Goal: Information Seeking & Learning: Learn about a topic

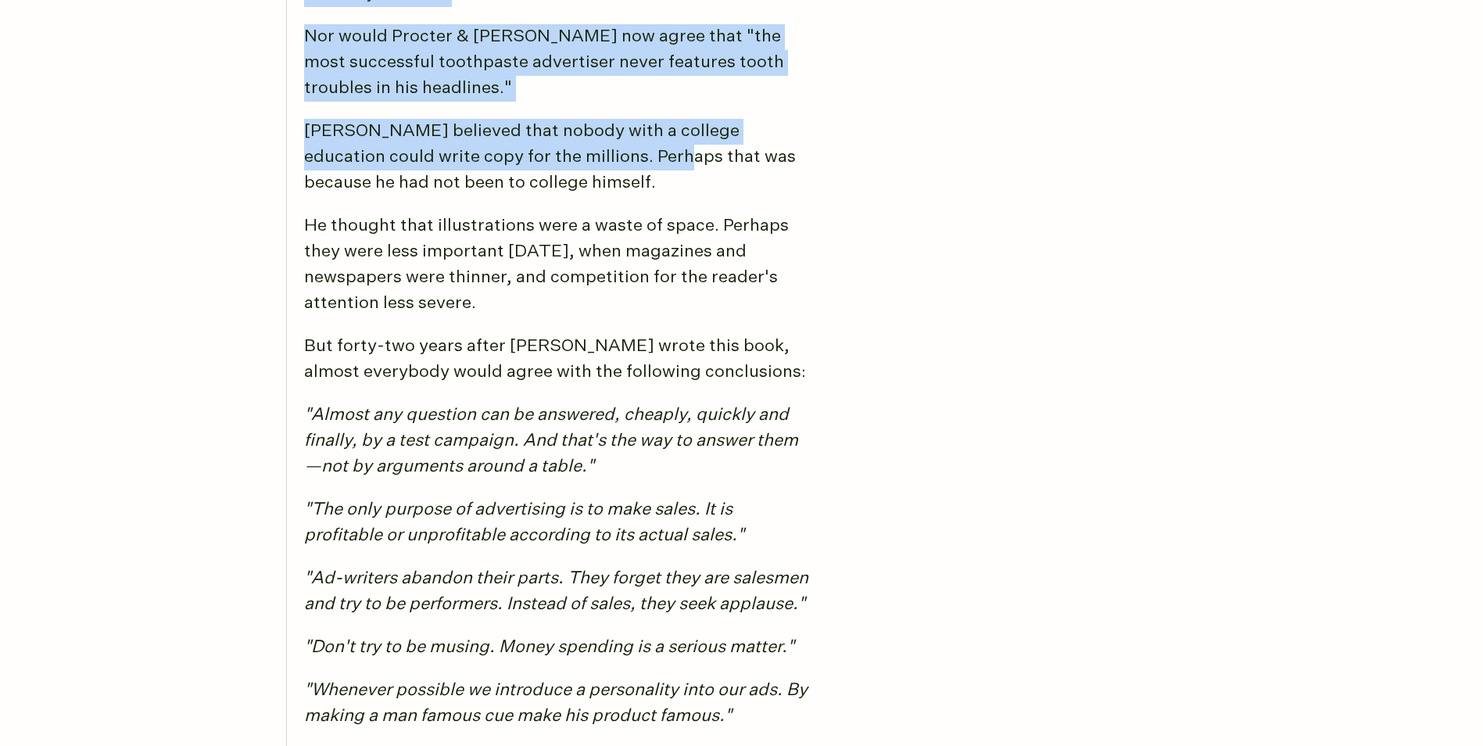
scroll to position [4020, 0]
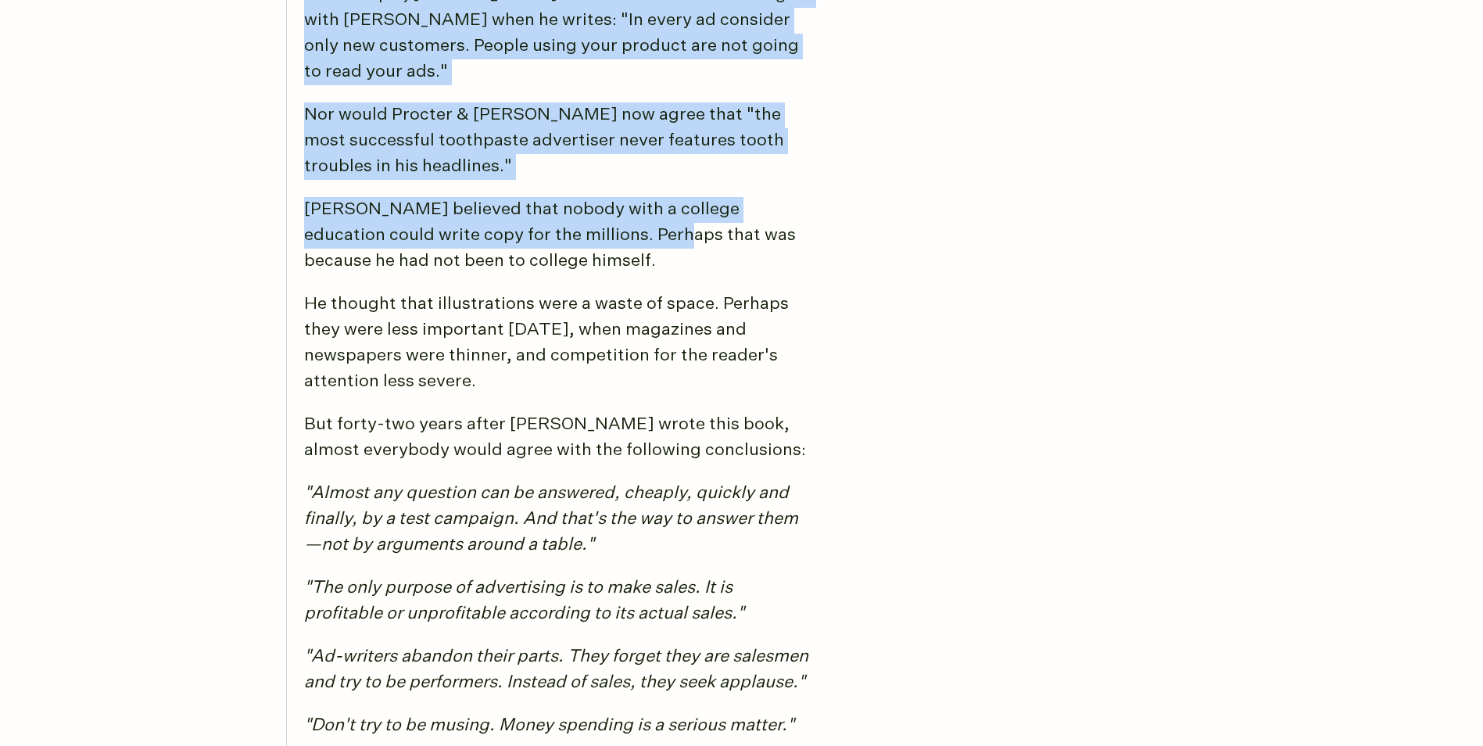
drag, startPoint x: 304, startPoint y: 58, endPoint x: 751, endPoint y: 485, distance: 618.2
copy blockquote "Every time I see a bad advertisement, I say to myself, "The man who wrote this …"
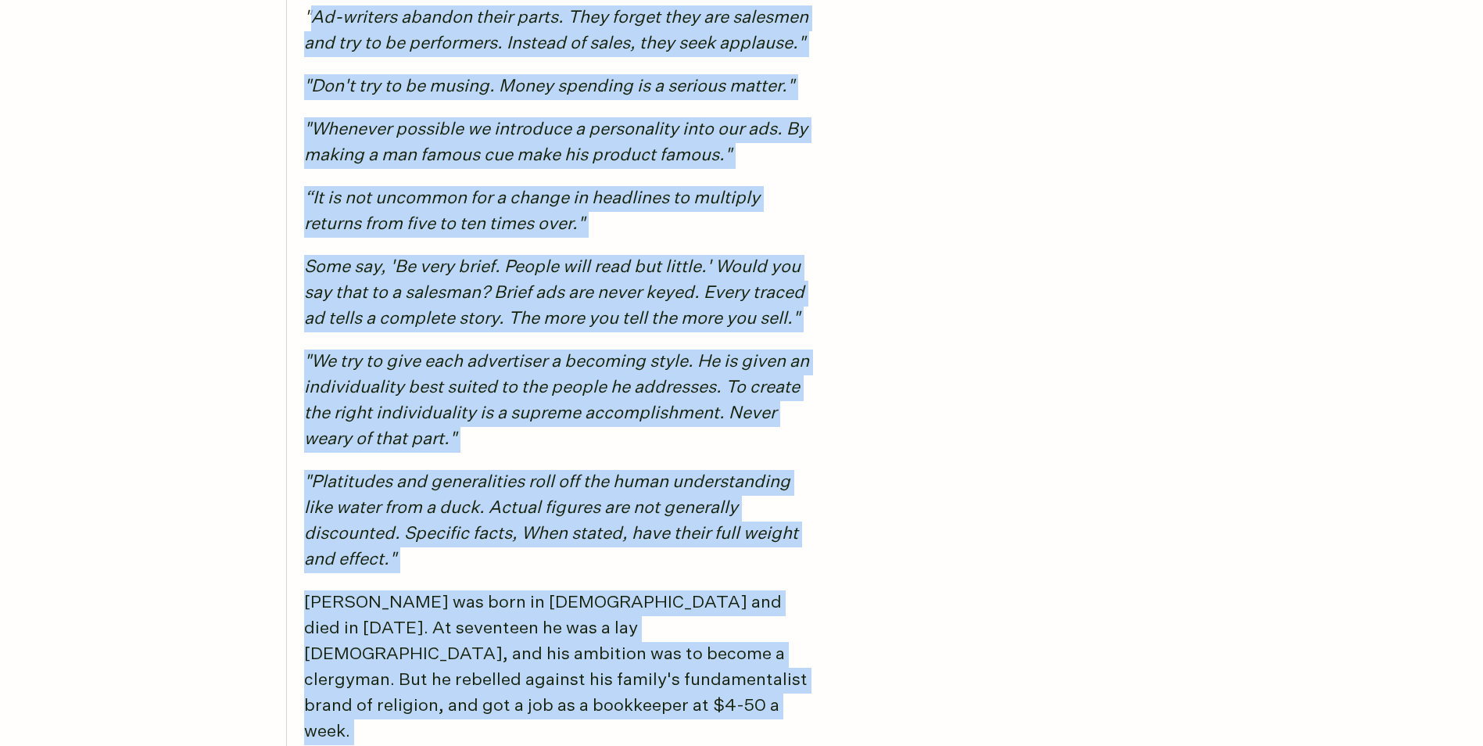
scroll to position [4677, 0]
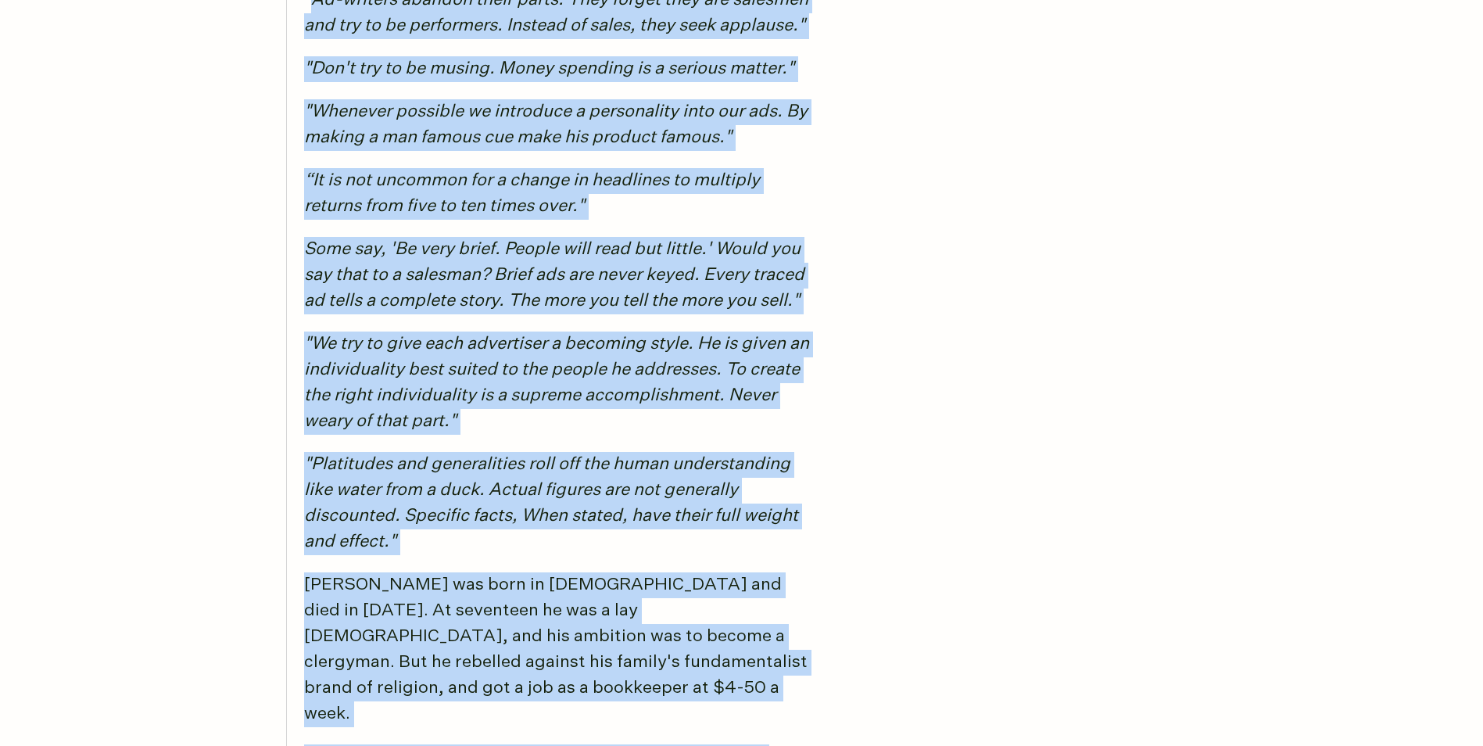
drag, startPoint x: 306, startPoint y: 400, endPoint x: 428, endPoint y: 421, distance: 124.7
click at [428, 421] on blockquote "Nobody, at any level, should be allowed to have anything to do do with advertis…" at bounding box center [550, 619] width 528 height 3844
copy blockquote ""Ad-writers abandon their parts. They forget they are salesmen and try to be pe…"
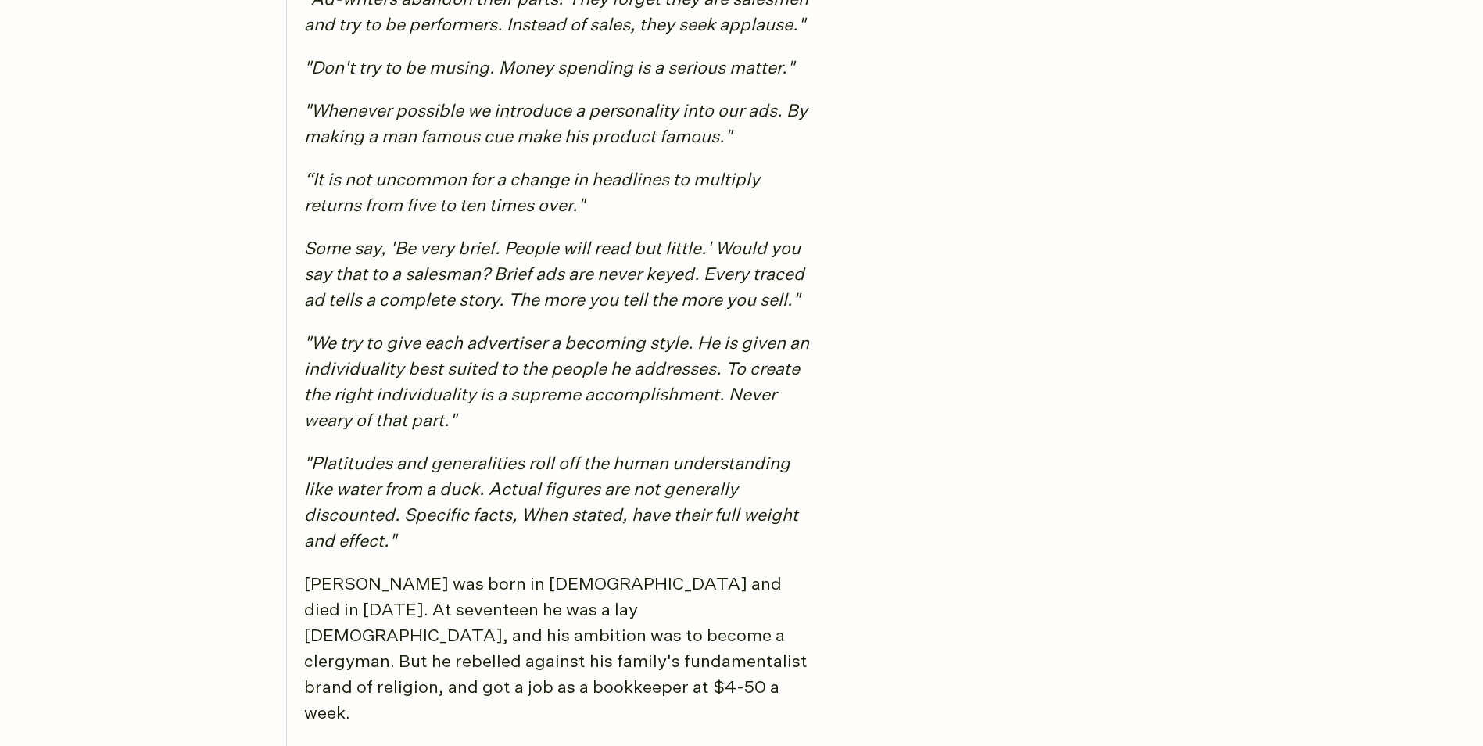
click at [772, 572] on p "[PERSON_NAME] was born in [DEMOGRAPHIC_DATA] and died in [DATE]. At seventeen h…" at bounding box center [559, 649] width 510 height 155
